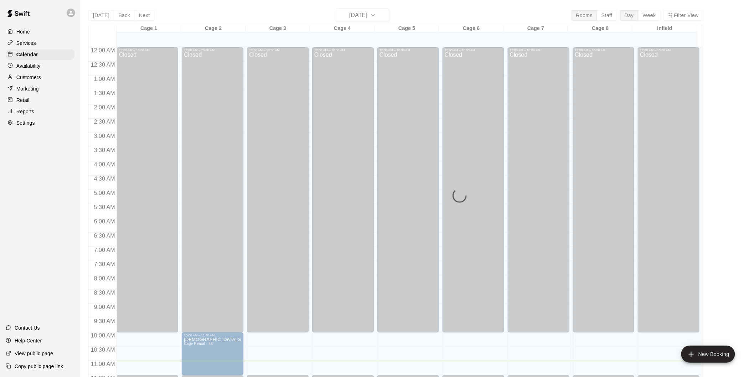
scroll to position [127, 0]
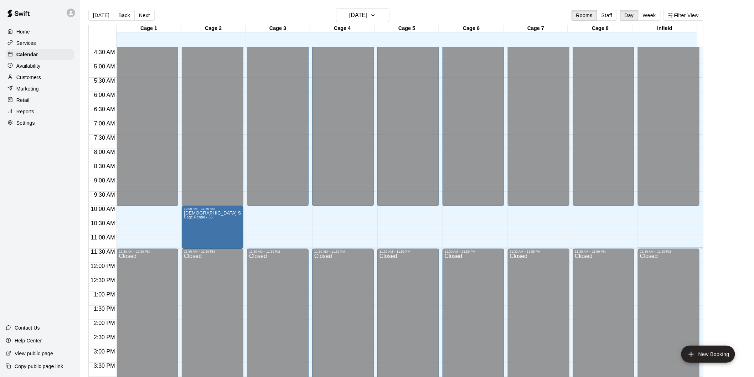
click at [88, 10] on button "[DATE]" at bounding box center [101, 15] width 26 height 11
click at [367, 11] on h6 "[DATE]" at bounding box center [358, 15] width 18 height 10
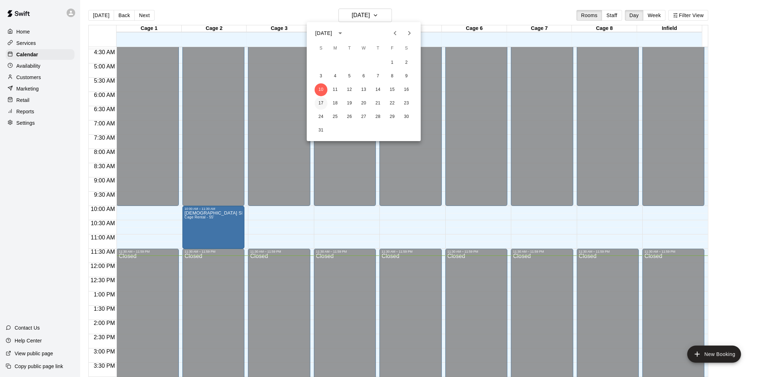
click at [324, 101] on button "17" at bounding box center [321, 103] width 13 height 13
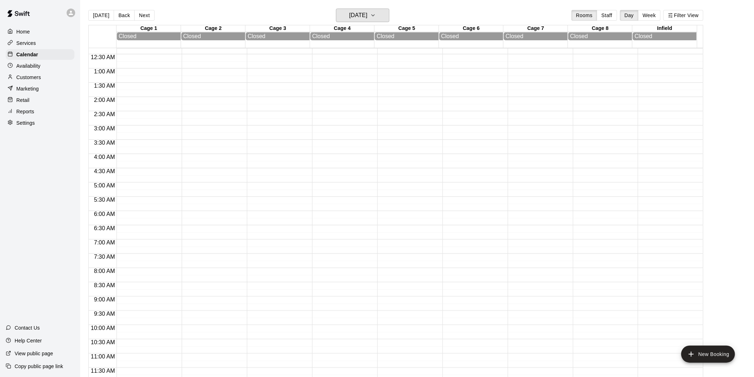
scroll to position [0, 0]
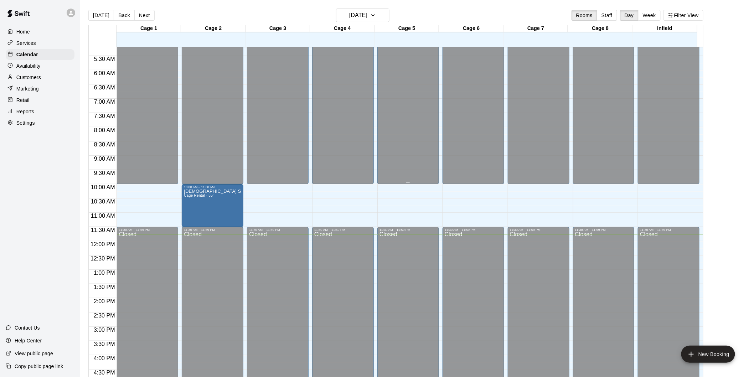
scroll to position [87, 0]
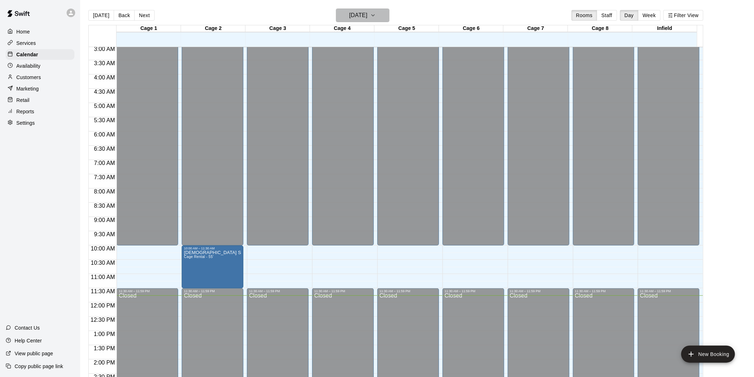
click at [380, 19] on button "[DATE]" at bounding box center [362, 16] width 53 height 14
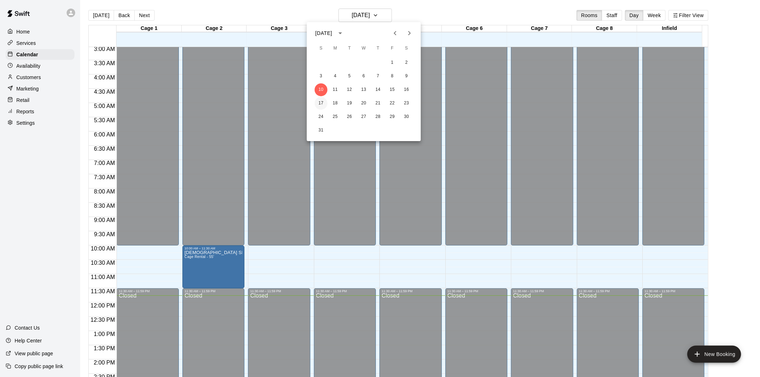
click at [322, 103] on button "17" at bounding box center [321, 103] width 13 height 13
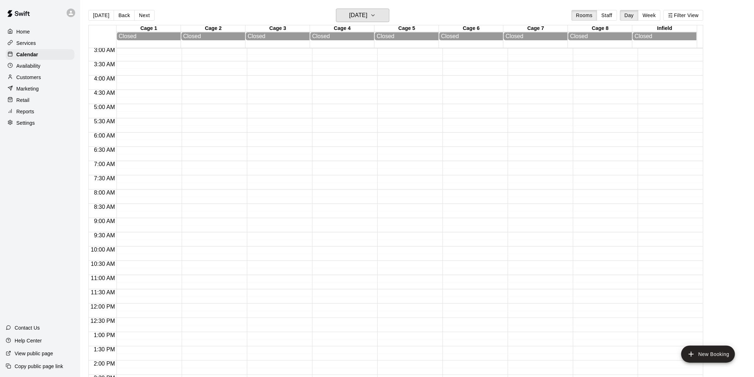
scroll to position [0, 0]
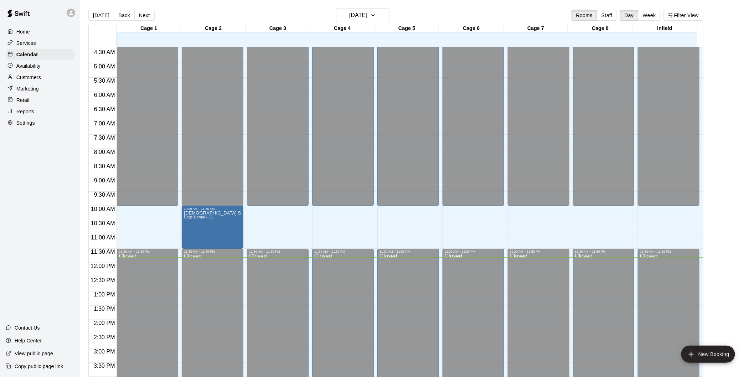
scroll to position [166, 0]
